Goal: Submit feedback/report problem: Submit feedback/report problem

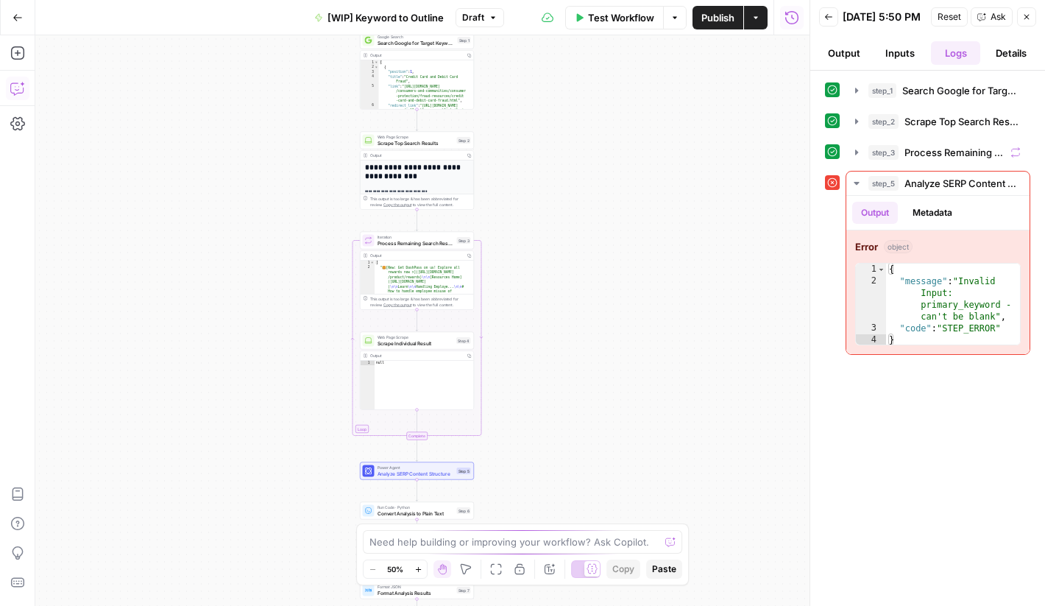
click at [15, 93] on icon "button" at bounding box center [17, 88] width 15 height 15
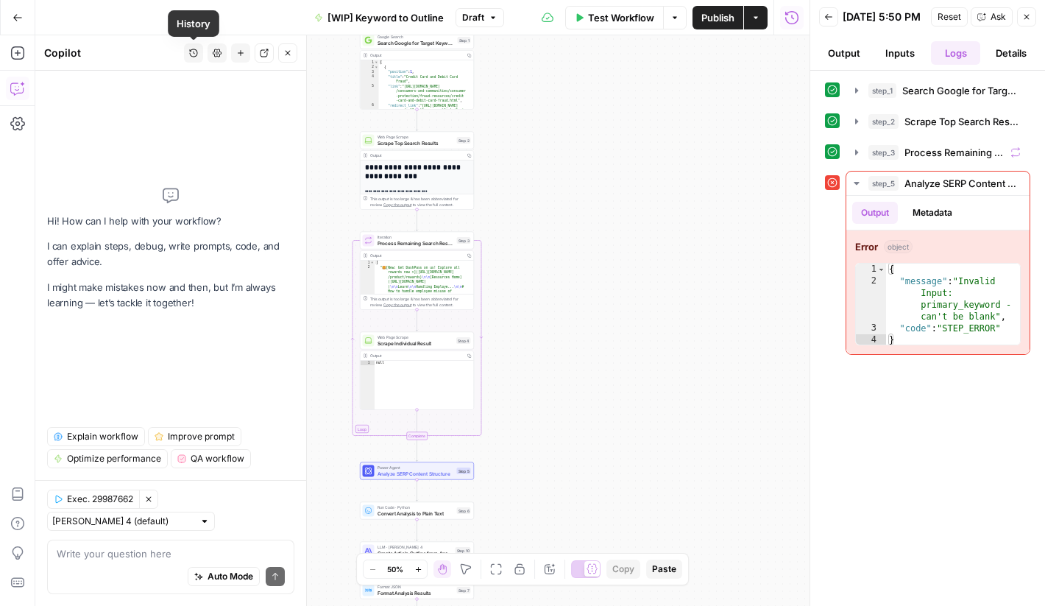
click at [190, 60] on button "History" at bounding box center [193, 52] width 19 height 19
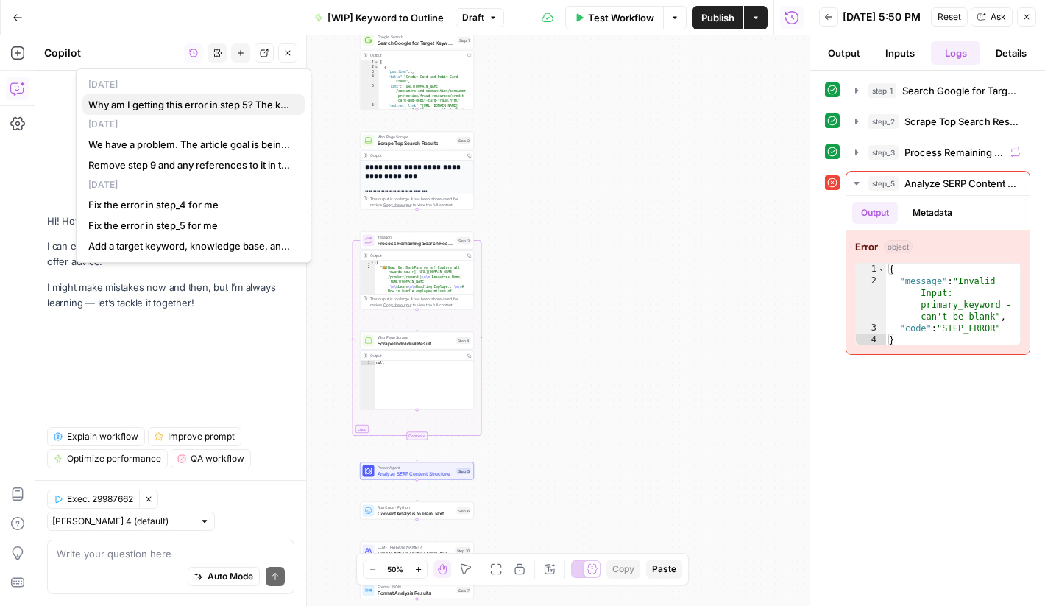
click at [169, 104] on span "Why am I getting this error in step 5? The keyword input is mapped correctly to…" at bounding box center [190, 104] width 205 height 15
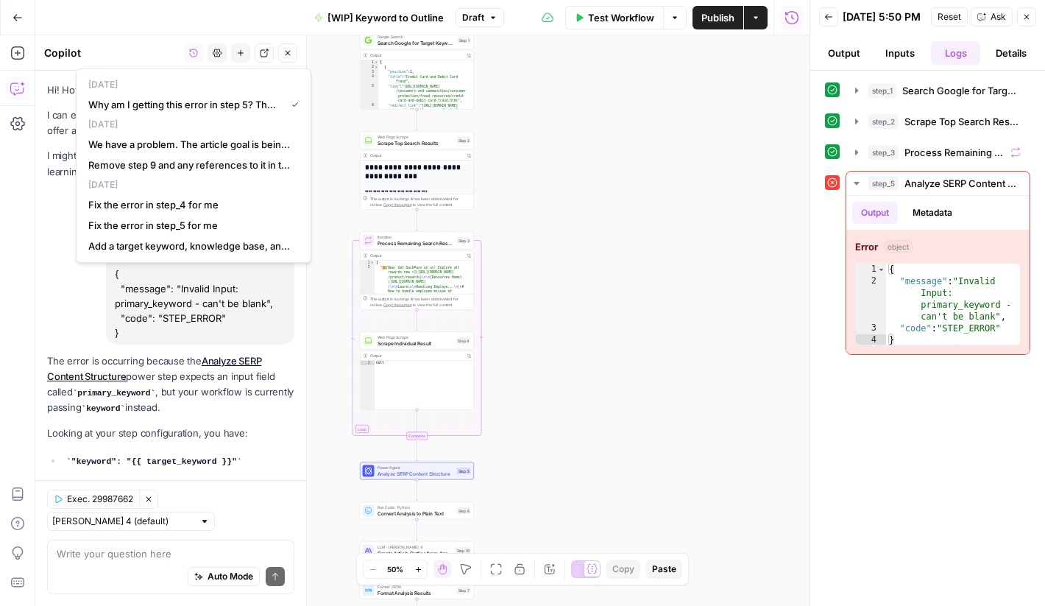
scroll to position [247, 0]
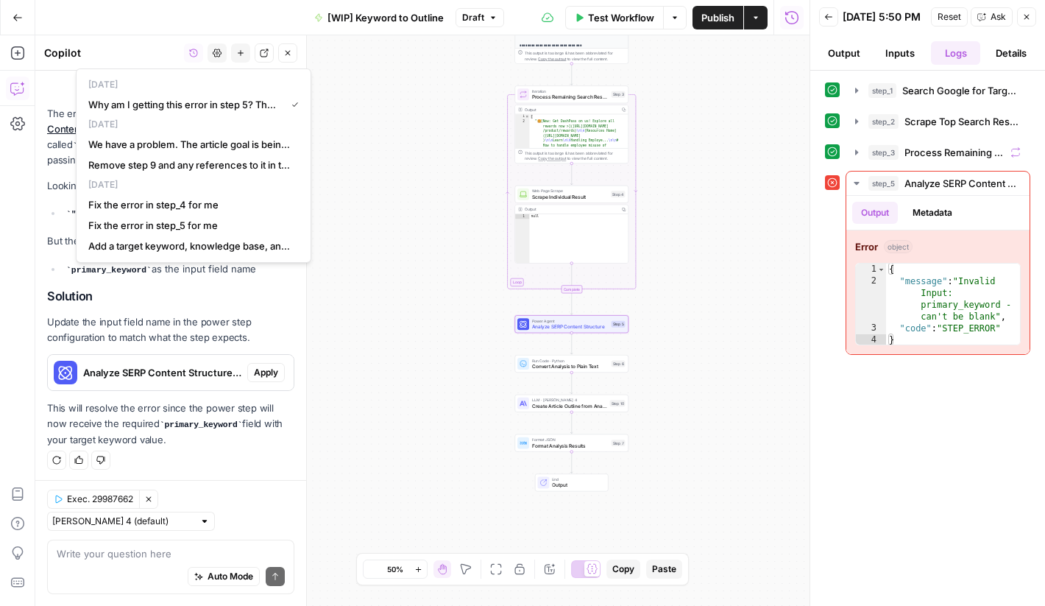
click at [255, 370] on span "Apply" at bounding box center [266, 372] width 24 height 13
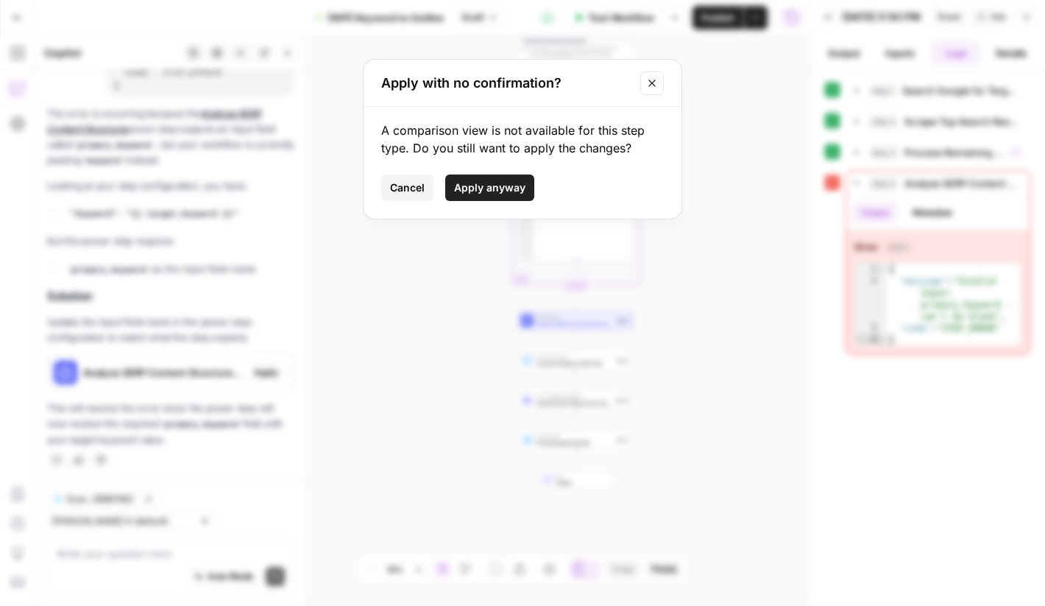
click at [472, 192] on span "Apply anyway" at bounding box center [489, 187] width 71 height 15
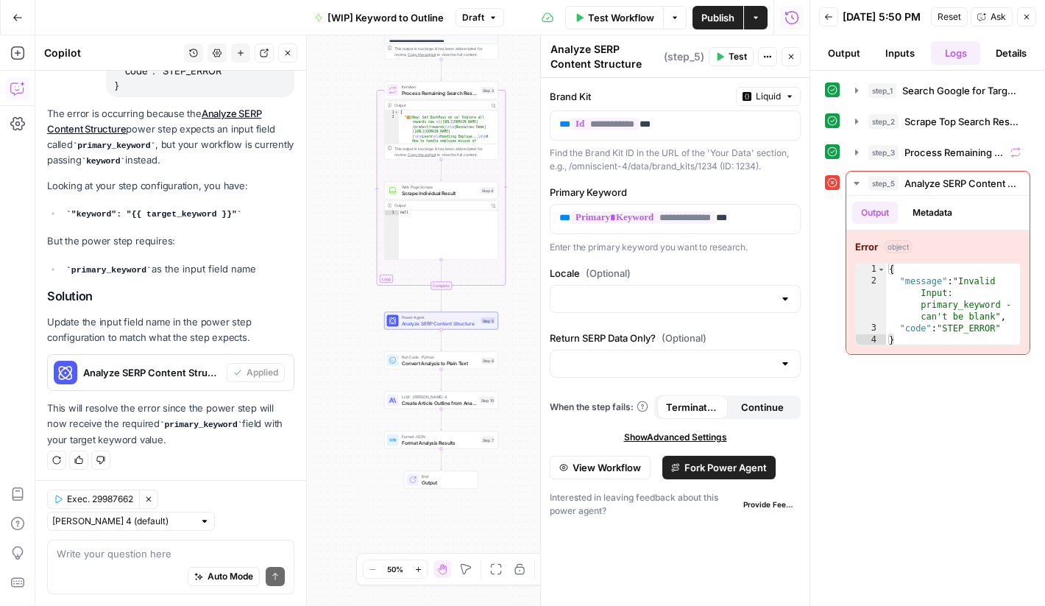
click at [735, 57] on span "Test" at bounding box center [738, 56] width 18 height 13
